Goal: Information Seeking & Learning: Learn about a topic

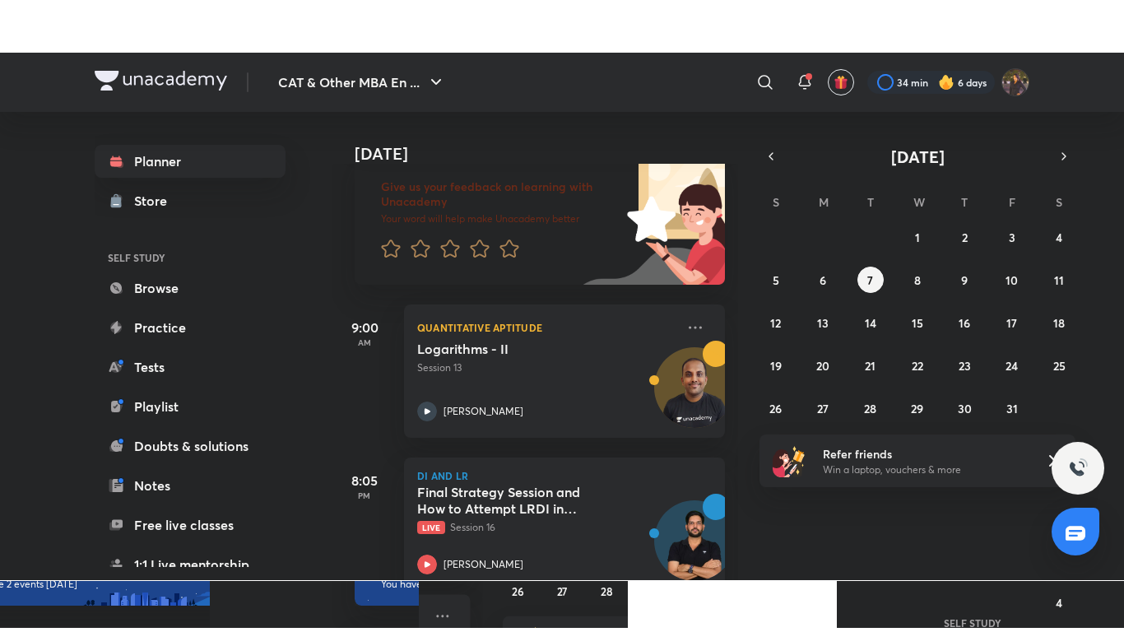
scroll to position [143, 0]
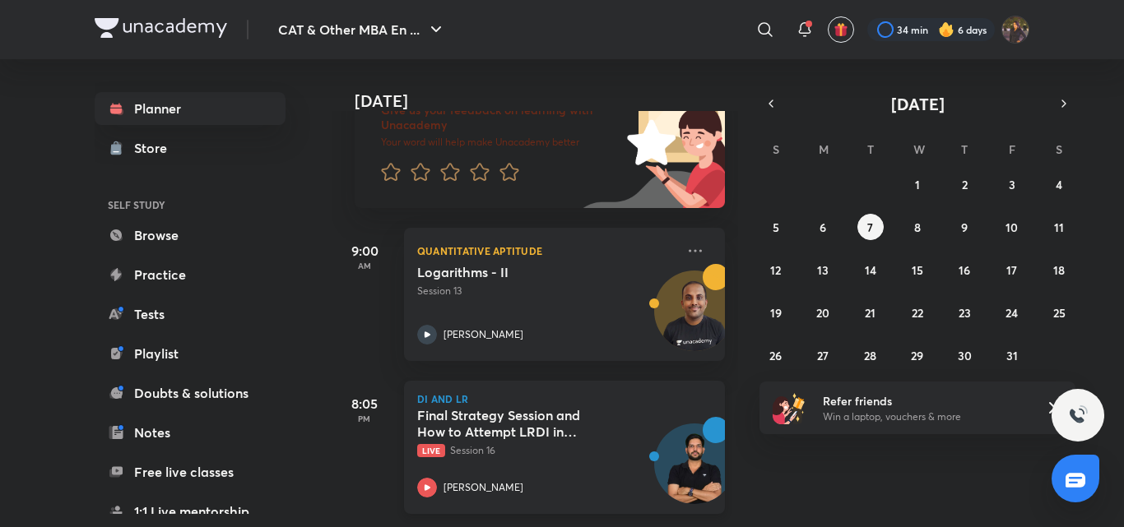
click at [550, 407] on h5 "Final Strategy Session and How to Attempt LRDI in Actual CAT Exam" at bounding box center [519, 423] width 205 height 33
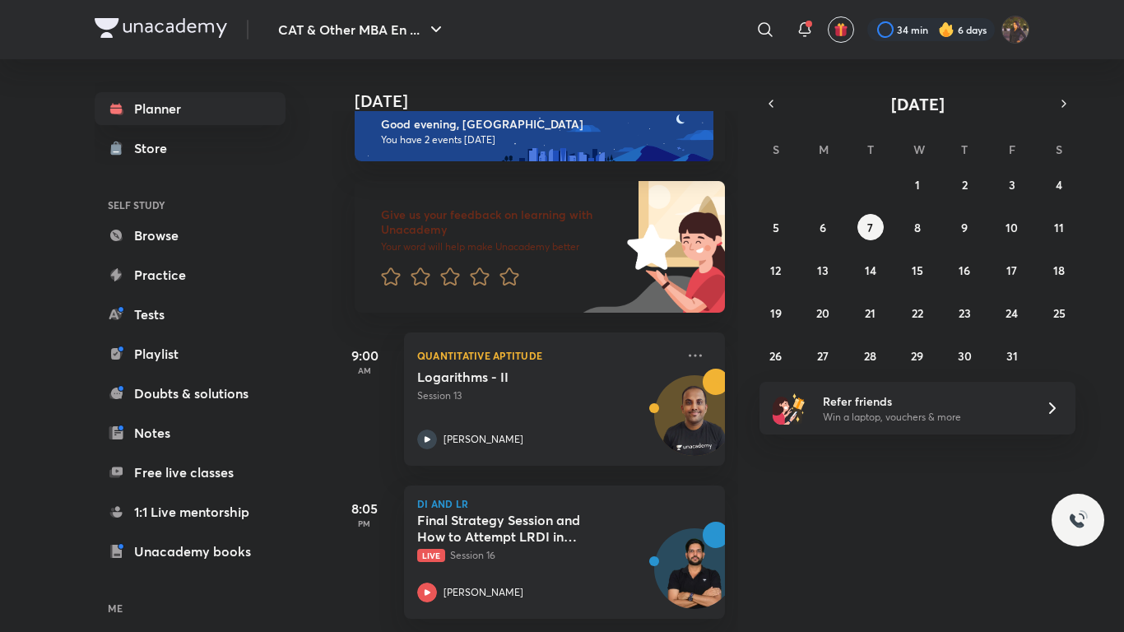
scroll to position [39, 0]
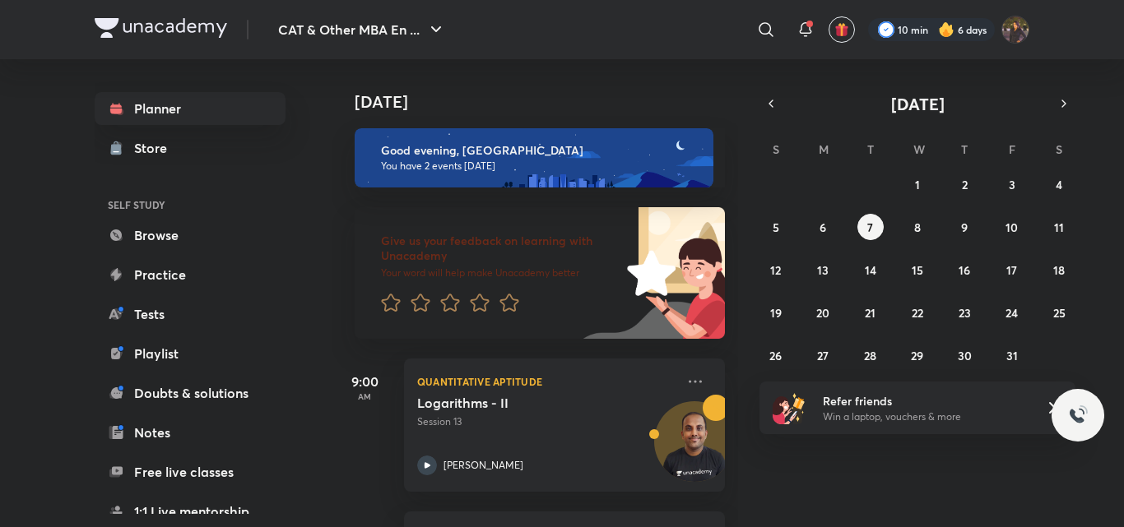
scroll to position [39, 0]
